Goal: Transaction & Acquisition: Purchase product/service

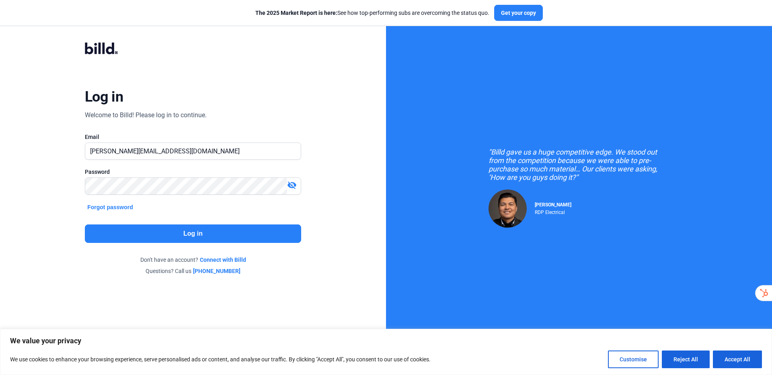
click at [228, 232] on button "Log in" at bounding box center [193, 234] width 216 height 18
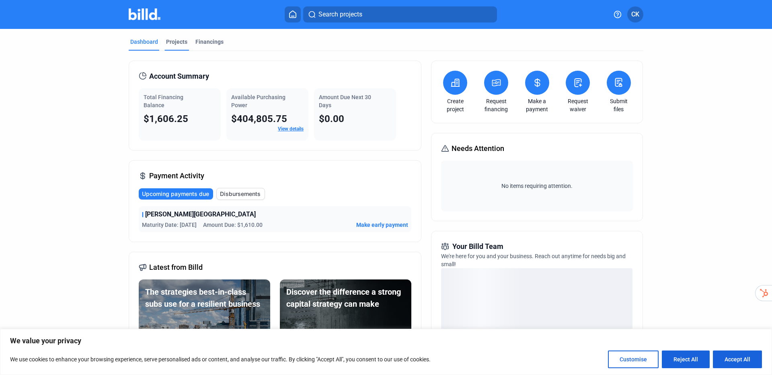
click at [174, 39] on div "Projects" at bounding box center [176, 42] width 21 height 8
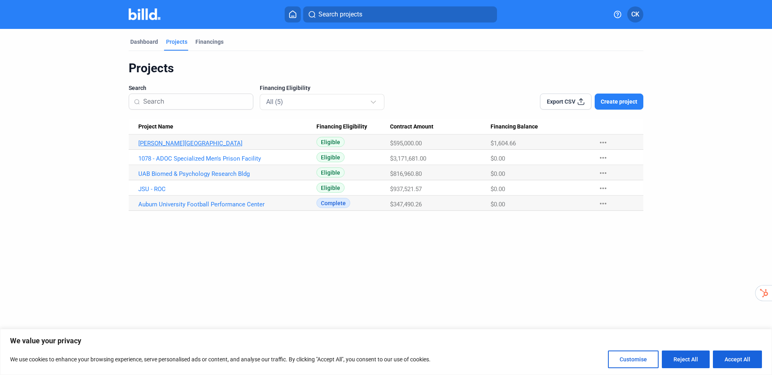
click at [158, 145] on link "[PERSON_NAME][GEOGRAPHIC_DATA]" at bounding box center [227, 143] width 178 height 7
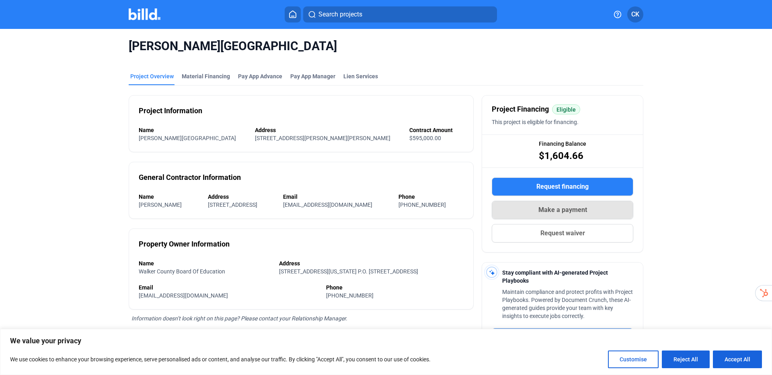
click at [566, 213] on span "Make a payment" at bounding box center [562, 210] width 49 height 10
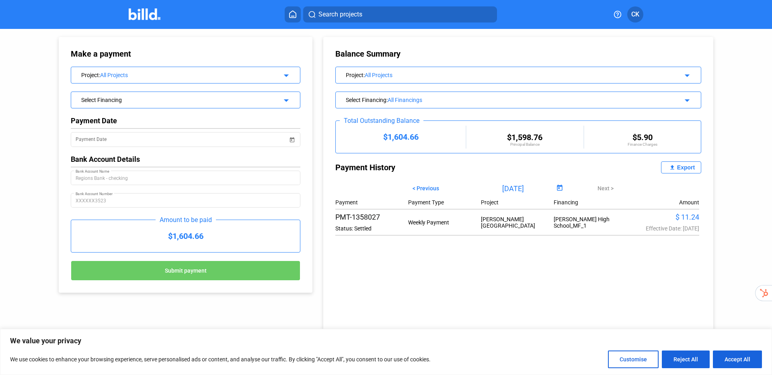
click at [221, 76] on div "All Projects" at bounding box center [184, 75] width 169 height 6
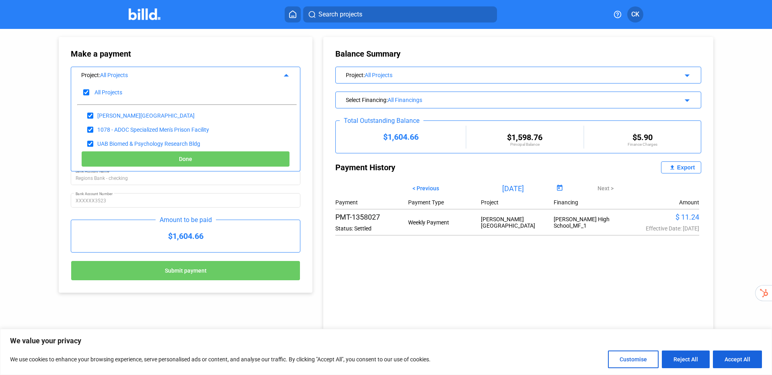
drag, startPoint x: 114, startPoint y: 94, endPoint x: 114, endPoint y: 108, distance: 13.7
click at [114, 95] on div "All Projects" at bounding box center [108, 92] width 28 height 6
checkbox input "false"
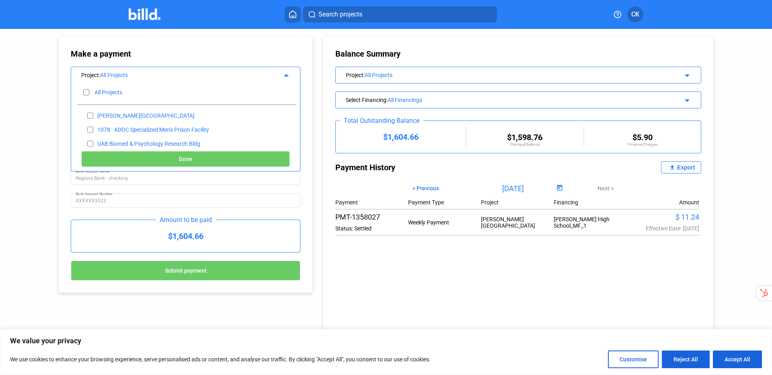
checkbox input "false"
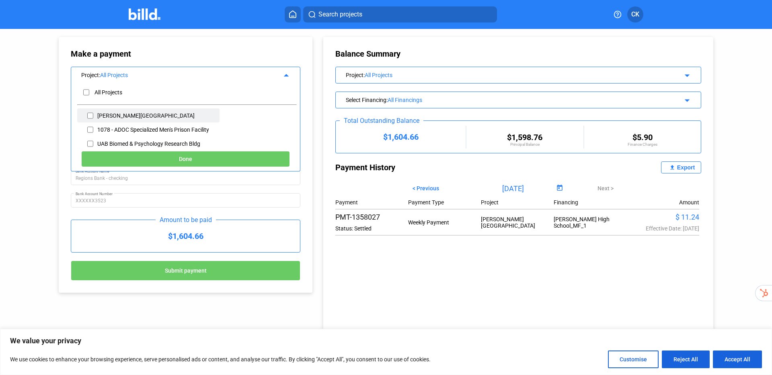
click at [113, 113] on div "[PERSON_NAME][GEOGRAPHIC_DATA]" at bounding box center [145, 116] width 97 height 6
click at [92, 117] on input "checkbox" at bounding box center [90, 116] width 6 height 12
checkbox input "true"
click at [138, 157] on button "Done" at bounding box center [185, 159] width 209 height 16
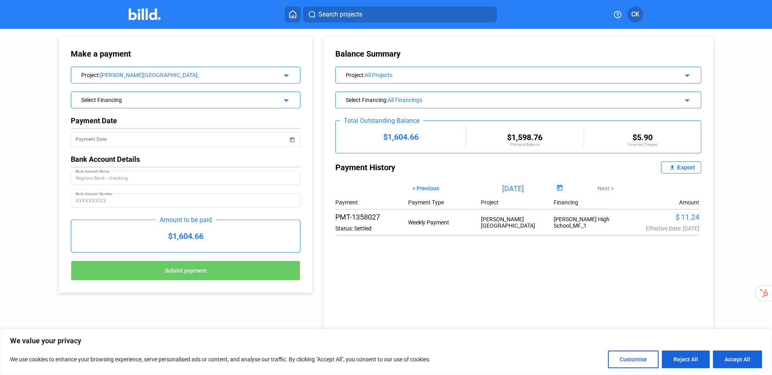
click at [151, 104] on div "Select Financing arrow_drop_down" at bounding box center [185, 99] width 229 height 14
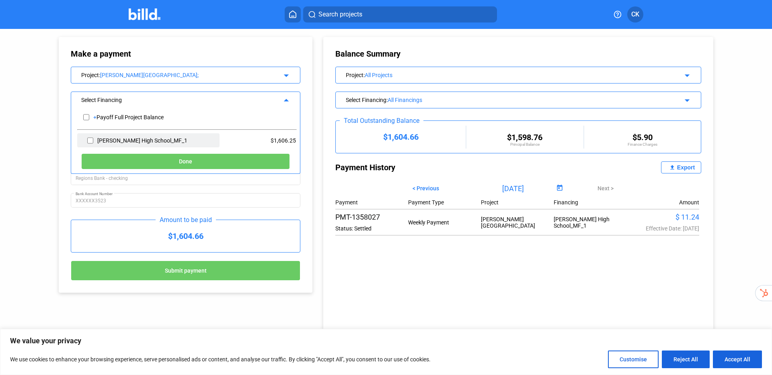
click at [80, 139] on div "[PERSON_NAME] High School_MF_1" at bounding box center [148, 140] width 142 height 14
click at [90, 139] on input "checkbox" at bounding box center [90, 141] width 6 height 12
checkbox input "true"
click at [206, 162] on button "Done" at bounding box center [185, 162] width 209 height 16
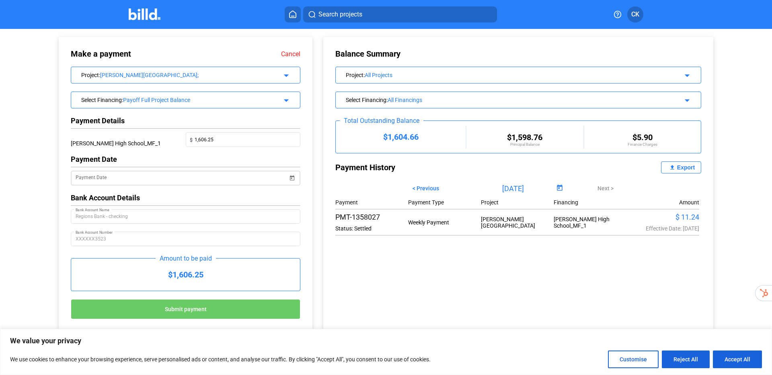
click at [195, 180] on input "Payment Date" at bounding box center [182, 179] width 212 height 10
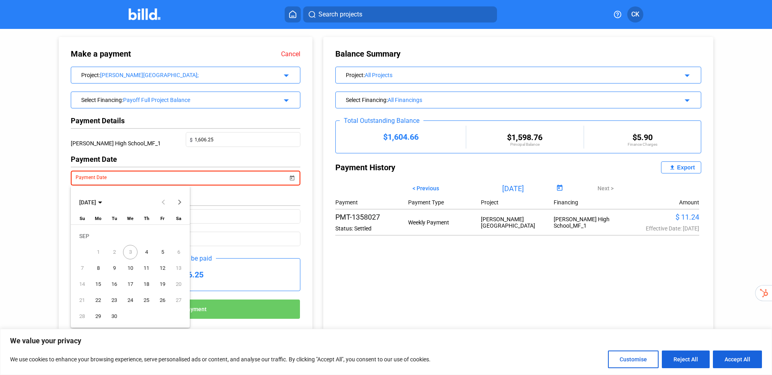
click at [142, 251] on span "4" at bounding box center [146, 252] width 14 height 14
type input "[DATE]"
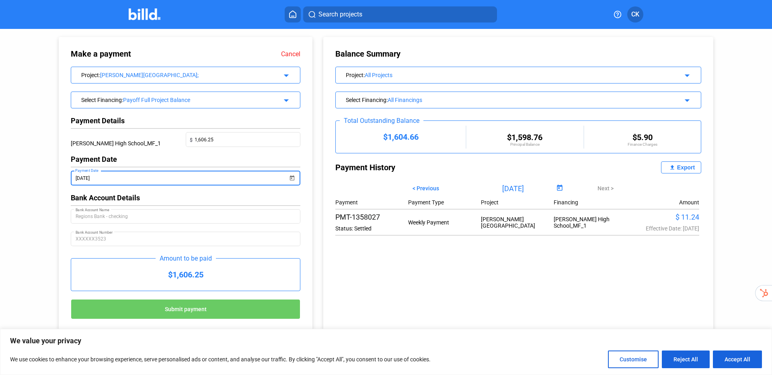
click at [192, 304] on button "Submit payment" at bounding box center [186, 310] width 230 height 20
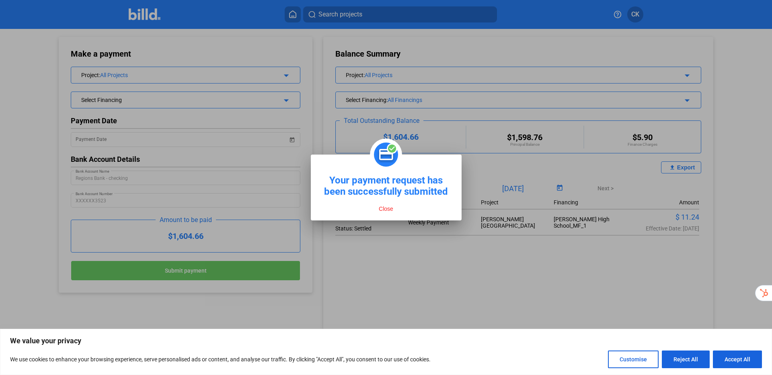
click at [380, 207] on button "Close" at bounding box center [385, 208] width 19 height 7
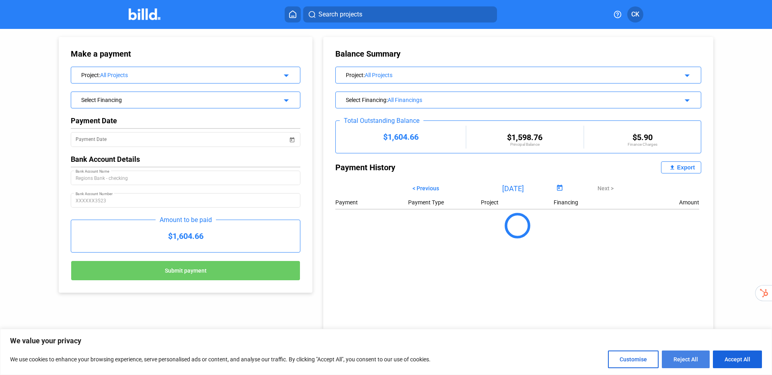
click at [677, 361] on button "Reject All" at bounding box center [686, 360] width 48 height 18
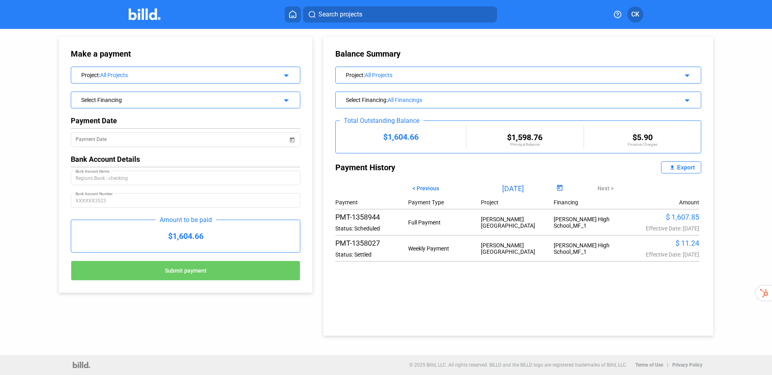
click at [289, 15] on icon at bounding box center [293, 14] width 8 height 8
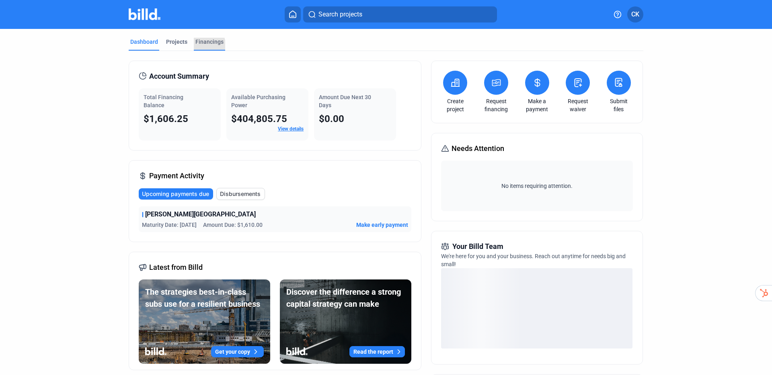
click at [200, 45] on div "Financings" at bounding box center [209, 42] width 28 height 8
